Goal: Book appointment/travel/reservation

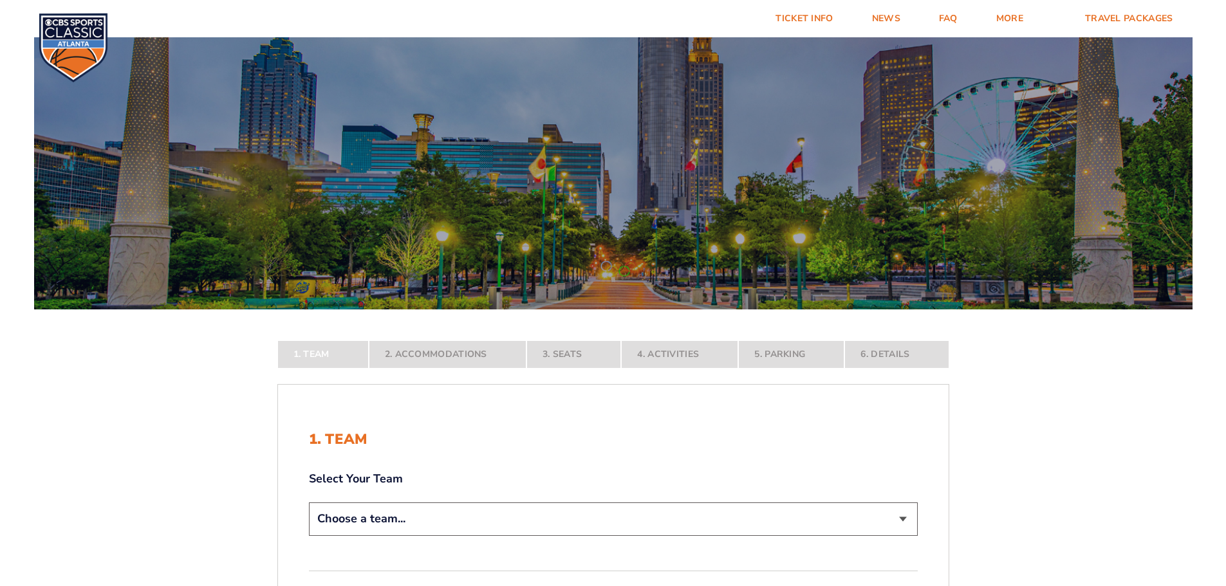
scroll to position [193, 0]
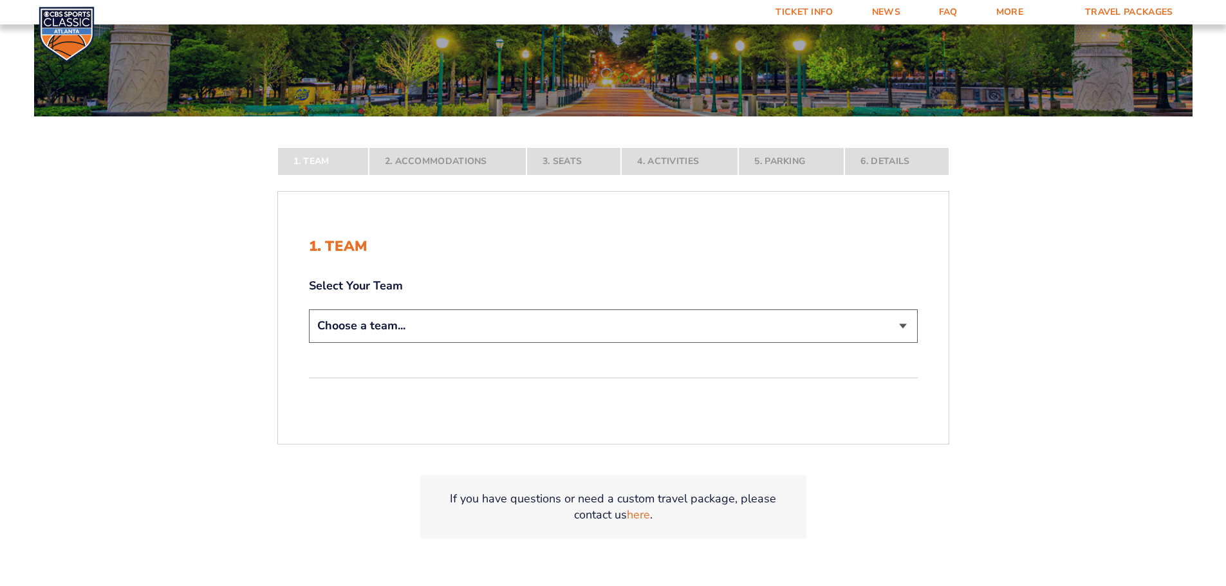
click at [604, 308] on div "Select Your Team Choose a team... [US_STATE] Wildcats [US_STATE] State Buckeyes…" at bounding box center [613, 312] width 609 height 68
click at [598, 324] on select "Choose a team... [US_STATE] Wildcats [US_STATE] State Buckeyes [US_STATE] Tar H…" at bounding box center [613, 326] width 609 height 33
select select "12756"
click at [309, 342] on select "Choose a team... [US_STATE] Wildcats [US_STATE] State Buckeyes [US_STATE] Tar H…" at bounding box center [613, 326] width 609 height 33
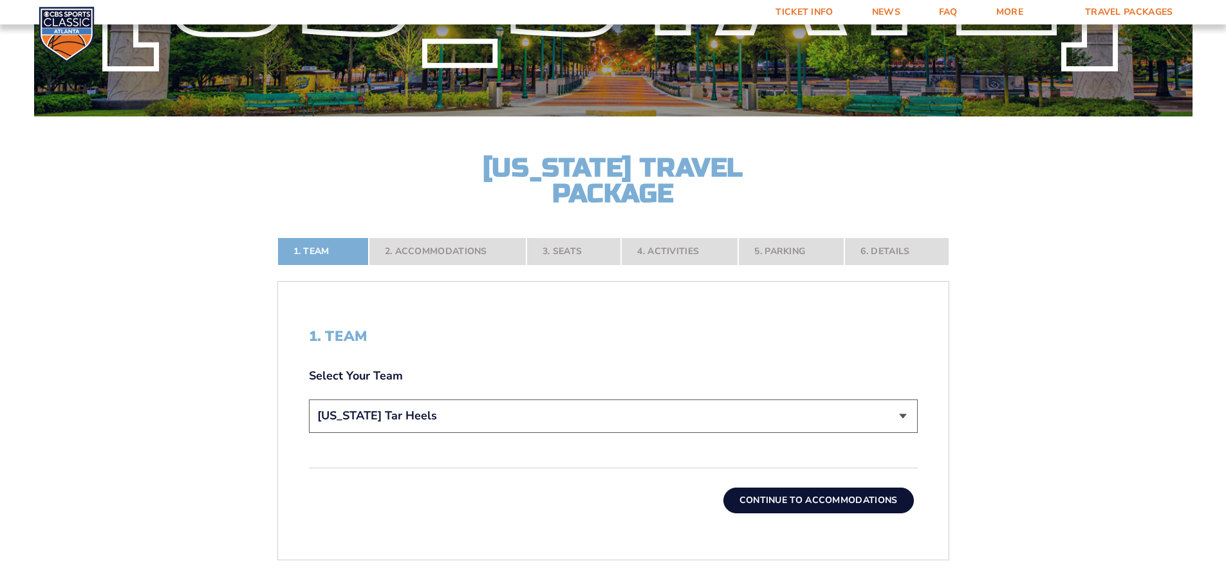
click at [798, 503] on button "Continue To Accommodations" at bounding box center [818, 501] width 190 height 26
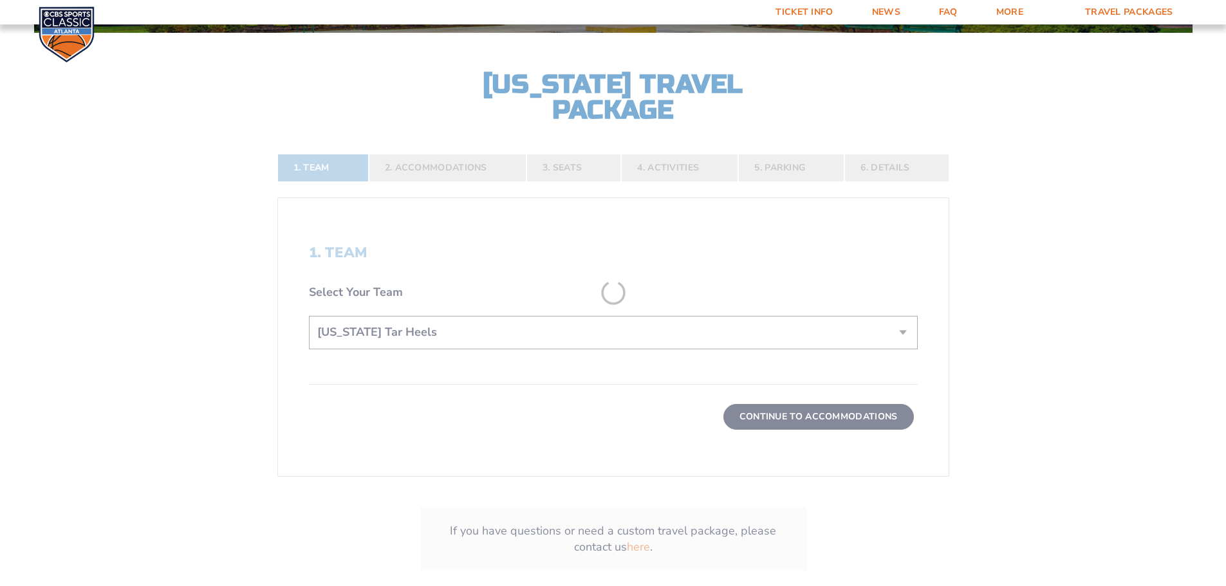
scroll to position [277, 0]
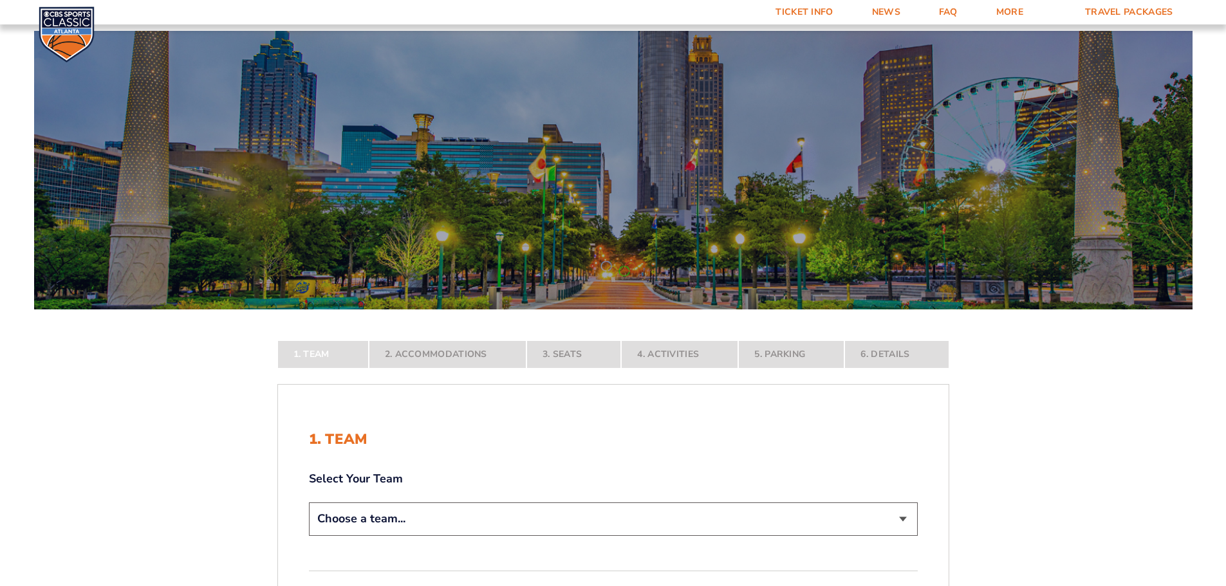
scroll to position [257, 0]
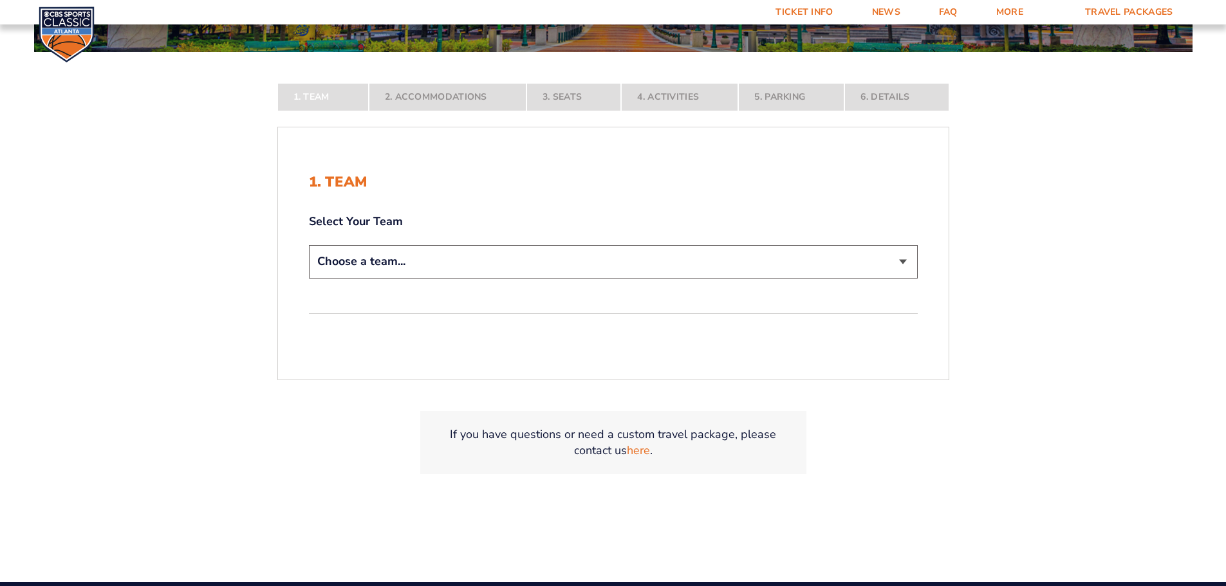
click at [551, 274] on select "Choose a team... [US_STATE] Wildcats [US_STATE] State Buckeyes [US_STATE] Tar H…" at bounding box center [613, 261] width 609 height 33
select select "12756"
click at [309, 278] on select "Choose a team... [US_STATE] Wildcats [US_STATE] State Buckeyes [US_STATE] Tar H…" at bounding box center [613, 261] width 609 height 33
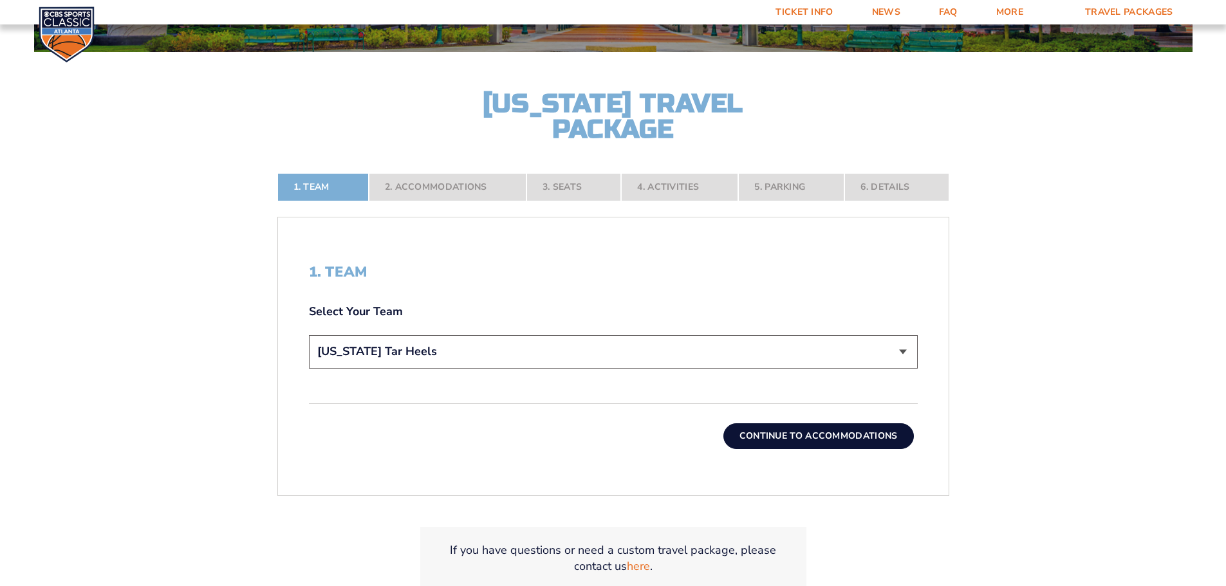
click at [780, 439] on button "Continue To Accommodations" at bounding box center [818, 436] width 190 height 26
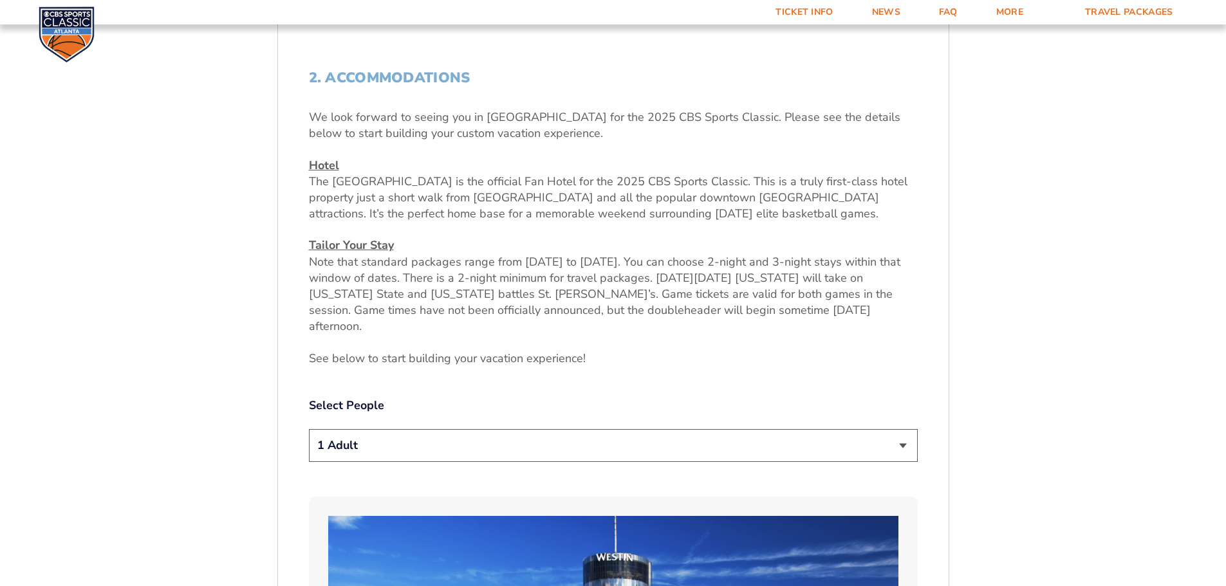
scroll to position [470, 0]
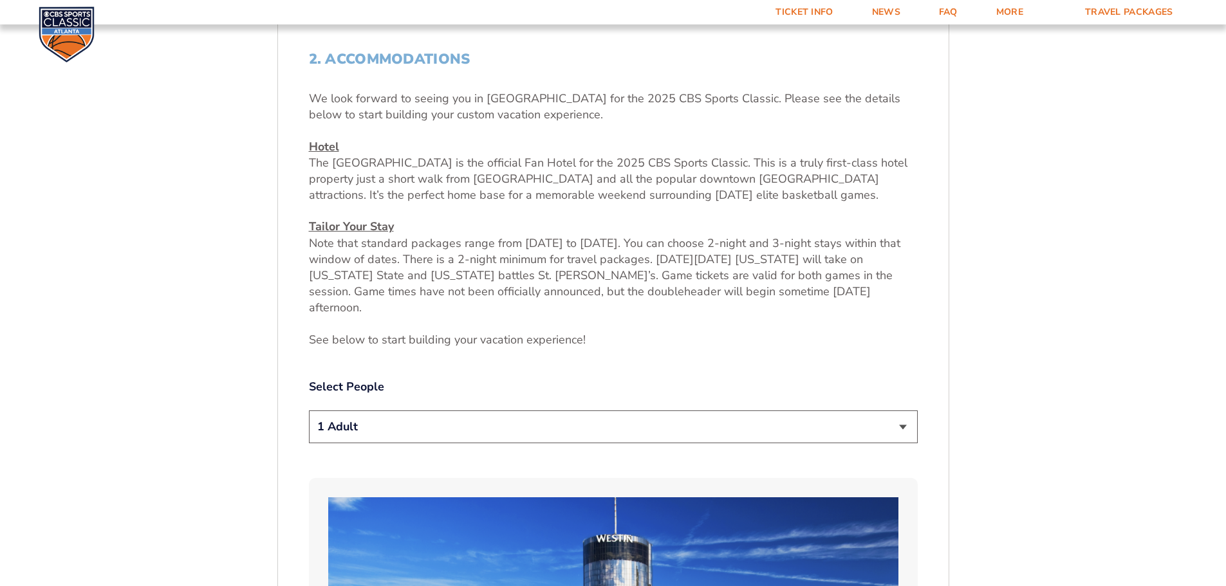
click at [576, 414] on select "1 Adult 2 Adults 3 Adults 4 Adults 2 Adults + 1 Child 2 Adults + 2 Children 2 A…" at bounding box center [613, 427] width 609 height 33
select select "2 Adults + 2 Children"
click at [309, 411] on select "1 Adult 2 Adults 3 Adults 4 Adults 2 Adults + 1 Child 2 Adults + 2 Children 2 A…" at bounding box center [613, 427] width 609 height 33
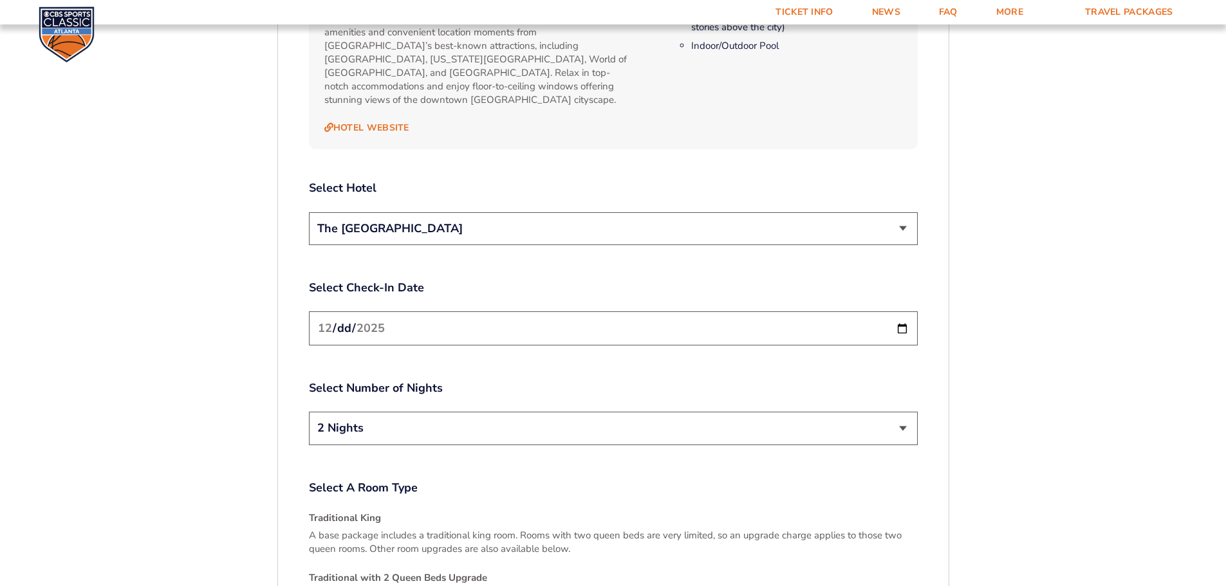
scroll to position [1500, 0]
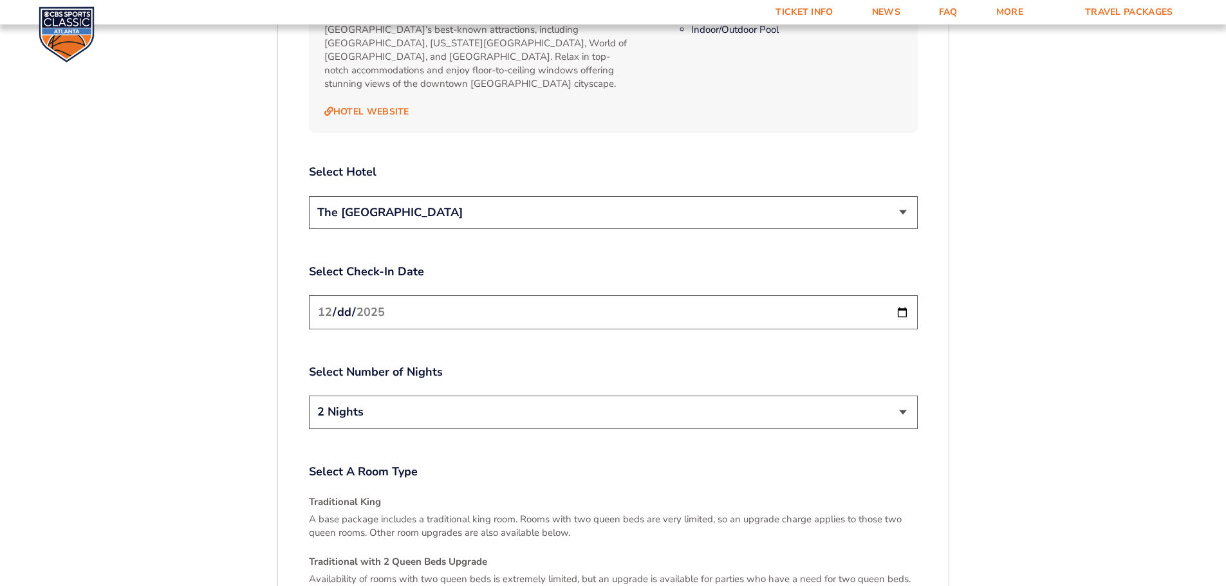
click at [609, 196] on select "The [GEOGRAPHIC_DATA]" at bounding box center [613, 212] width 609 height 33
click at [895, 295] on input "[DATE]" at bounding box center [613, 312] width 609 height 34
click at [896, 295] on input "[DATE]" at bounding box center [613, 312] width 609 height 34
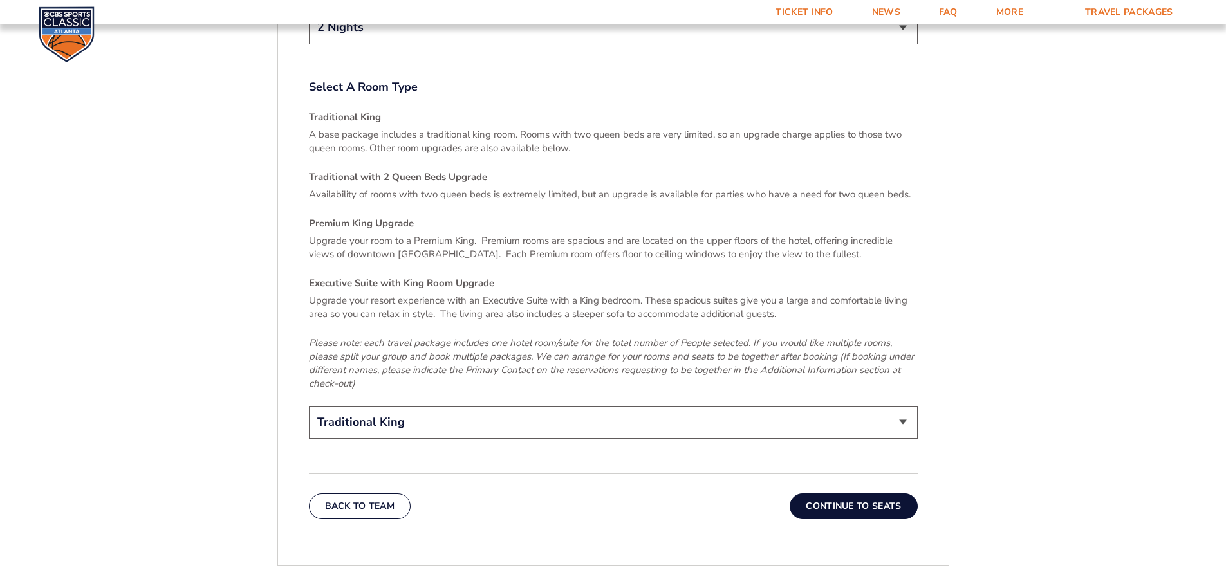
scroll to position [1886, 0]
click at [582, 405] on select "Traditional King Traditional with 2 Queen Beds Upgrade (+$45 per night) Premium…" at bounding box center [613, 421] width 609 height 33
select select "Traditional with 2 Queen Beds Upgrade"
click at [309, 405] on select "Traditional King Traditional with 2 Queen Beds Upgrade (+$45 per night) Premium…" at bounding box center [613, 421] width 609 height 33
click at [855, 492] on button "Continue To Seats" at bounding box center [853, 505] width 127 height 26
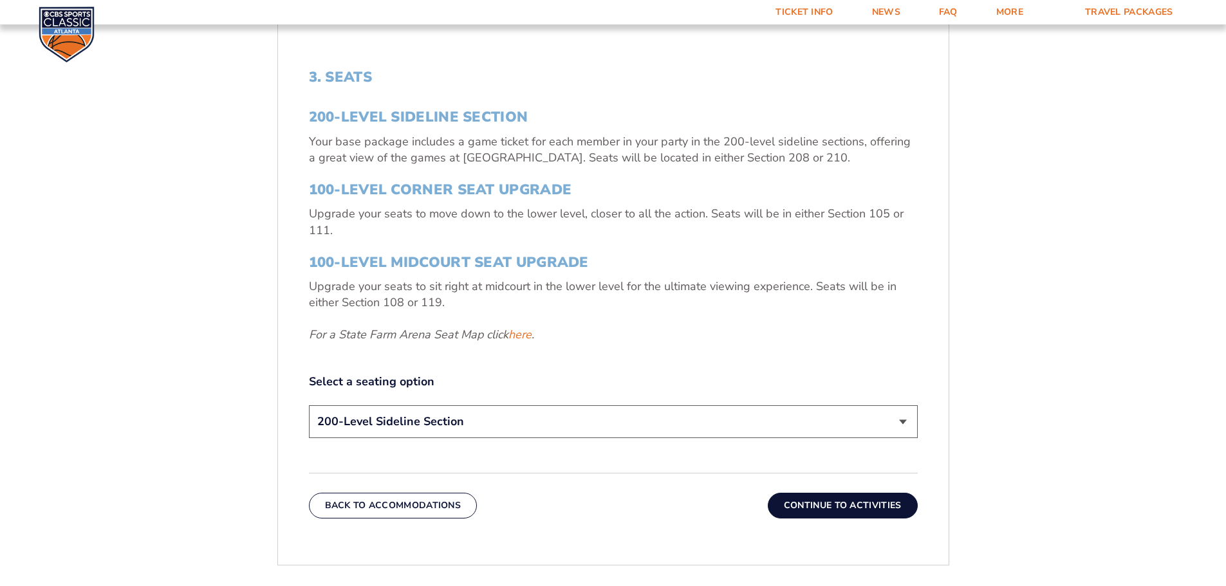
scroll to position [470, 0]
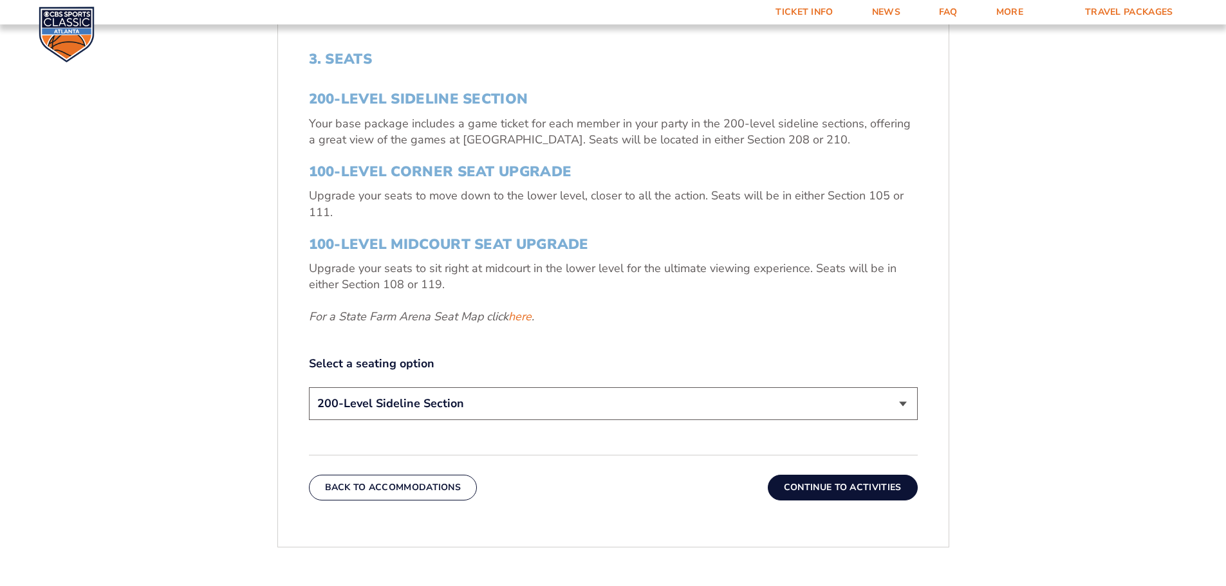
click at [556, 408] on select "200-Level Sideline Section 100-Level Corner Seat Upgrade (+$120 per person) 100…" at bounding box center [613, 403] width 609 height 33
select select "100-Level Corner Seat Upgrade"
click at [309, 387] on select "200-Level Sideline Section 100-Level Corner Seat Upgrade (+$120 per person) 100…" at bounding box center [613, 403] width 609 height 33
click at [808, 485] on button "Continue To Activities" at bounding box center [843, 488] width 150 height 26
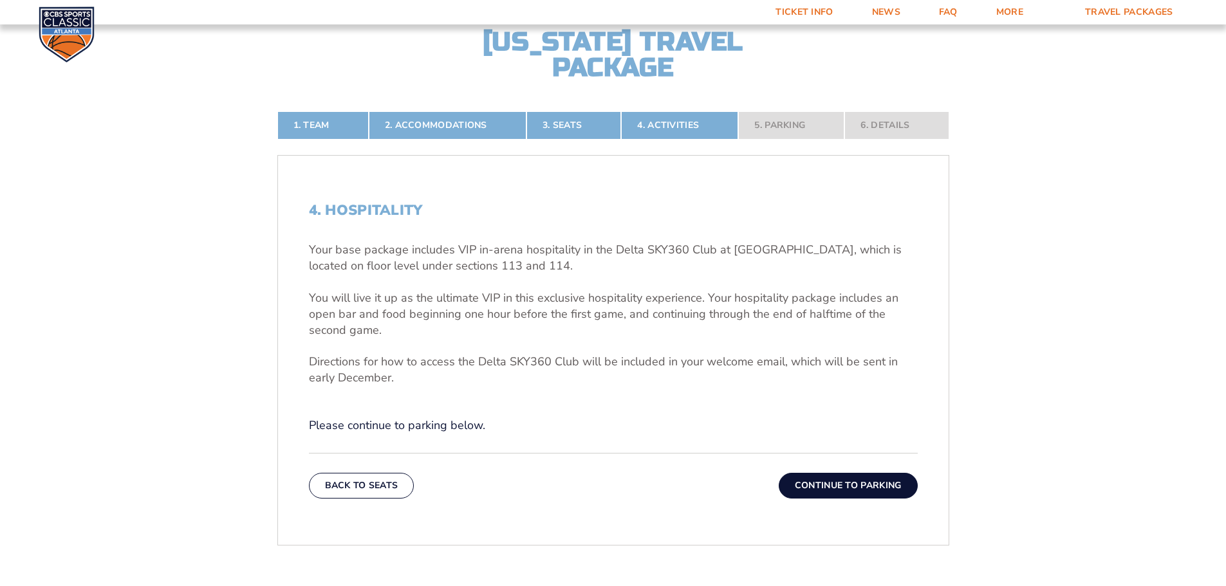
scroll to position [342, 0]
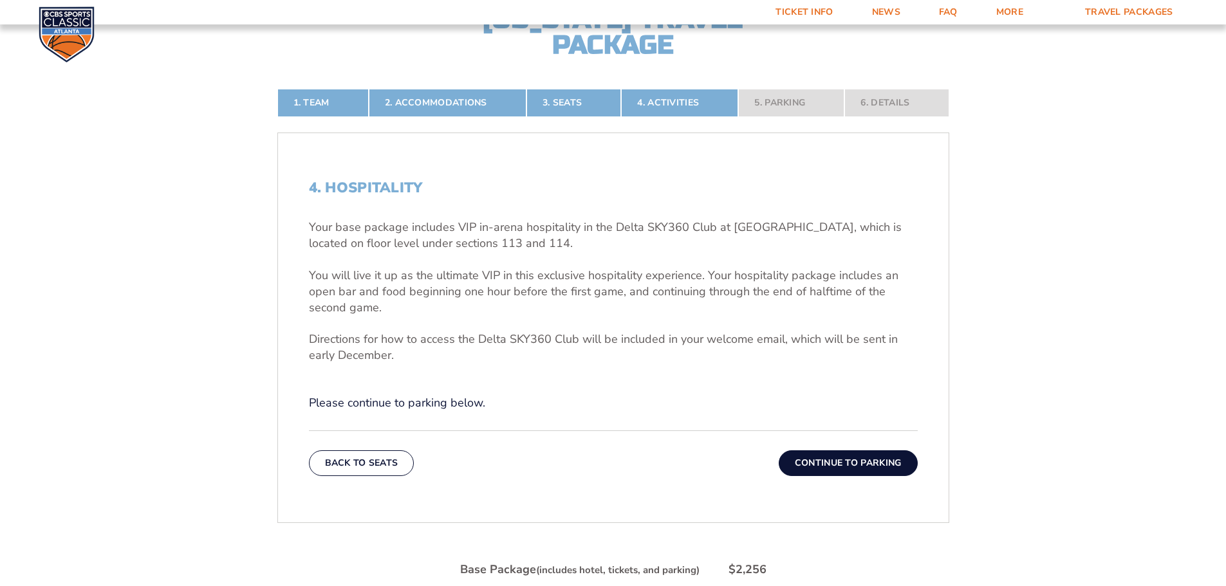
click at [810, 459] on button "Continue To Parking" at bounding box center [848, 463] width 139 height 26
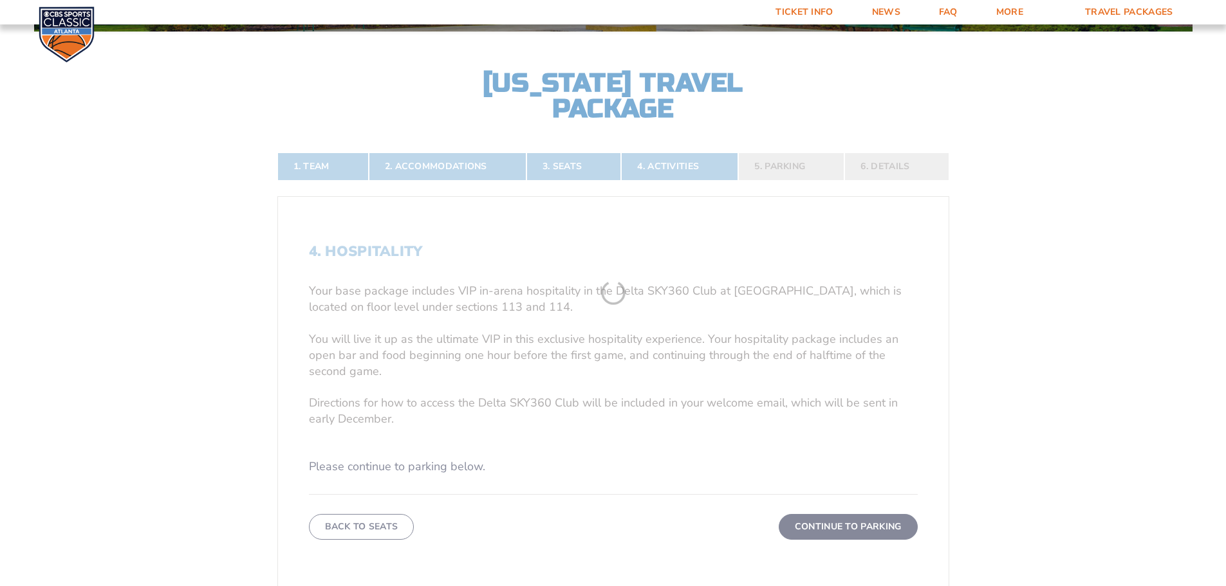
scroll to position [277, 0]
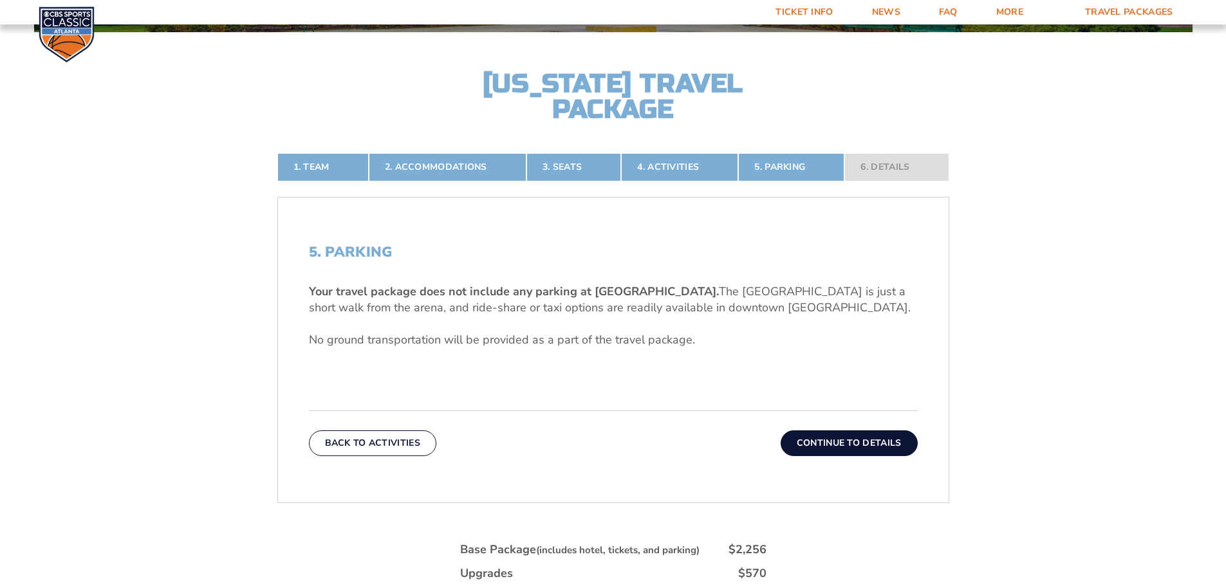
click at [826, 443] on button "Continue To Details" at bounding box center [849, 443] width 137 height 26
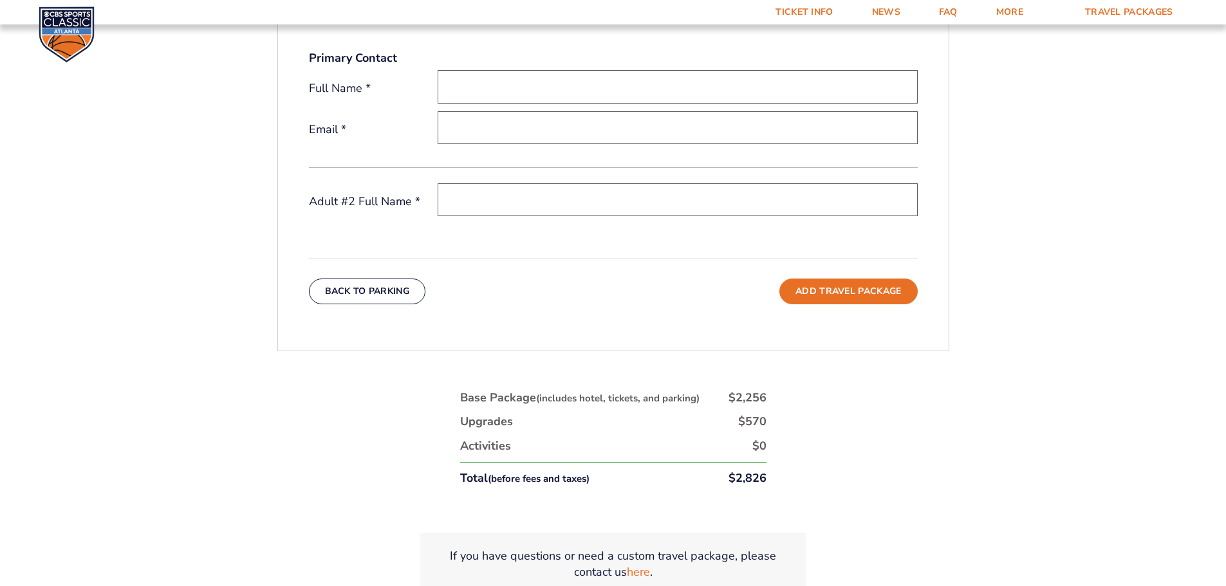
scroll to position [599, 0]
